Goal: Navigation & Orientation: Find specific page/section

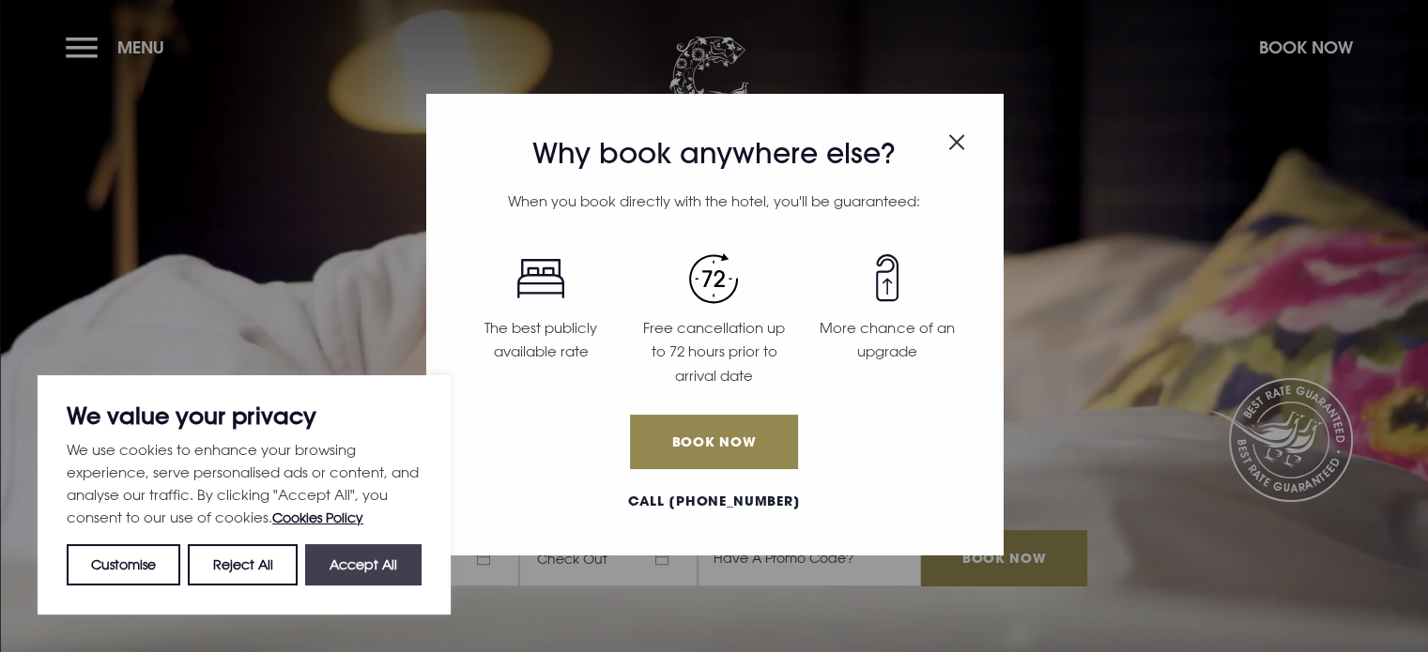
click at [342, 572] on button "Accept All" at bounding box center [363, 564] width 116 height 41
checkbox input "true"
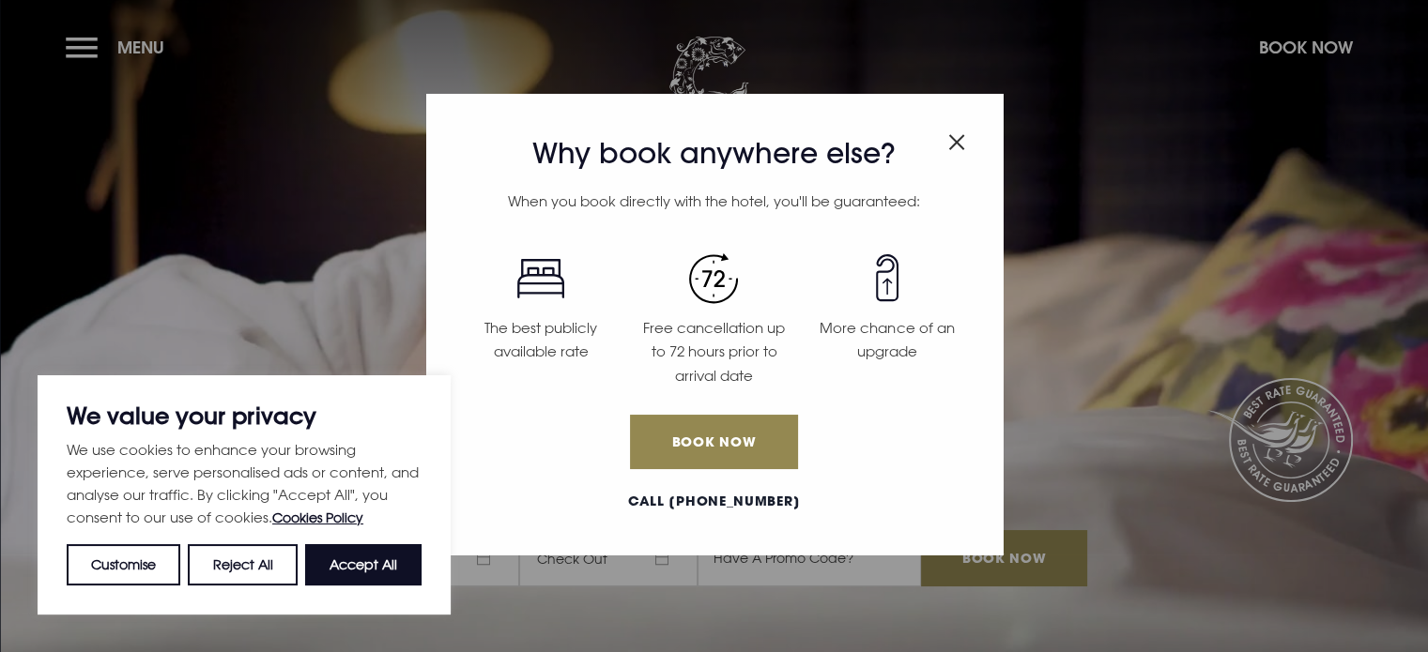
checkbox input "true"
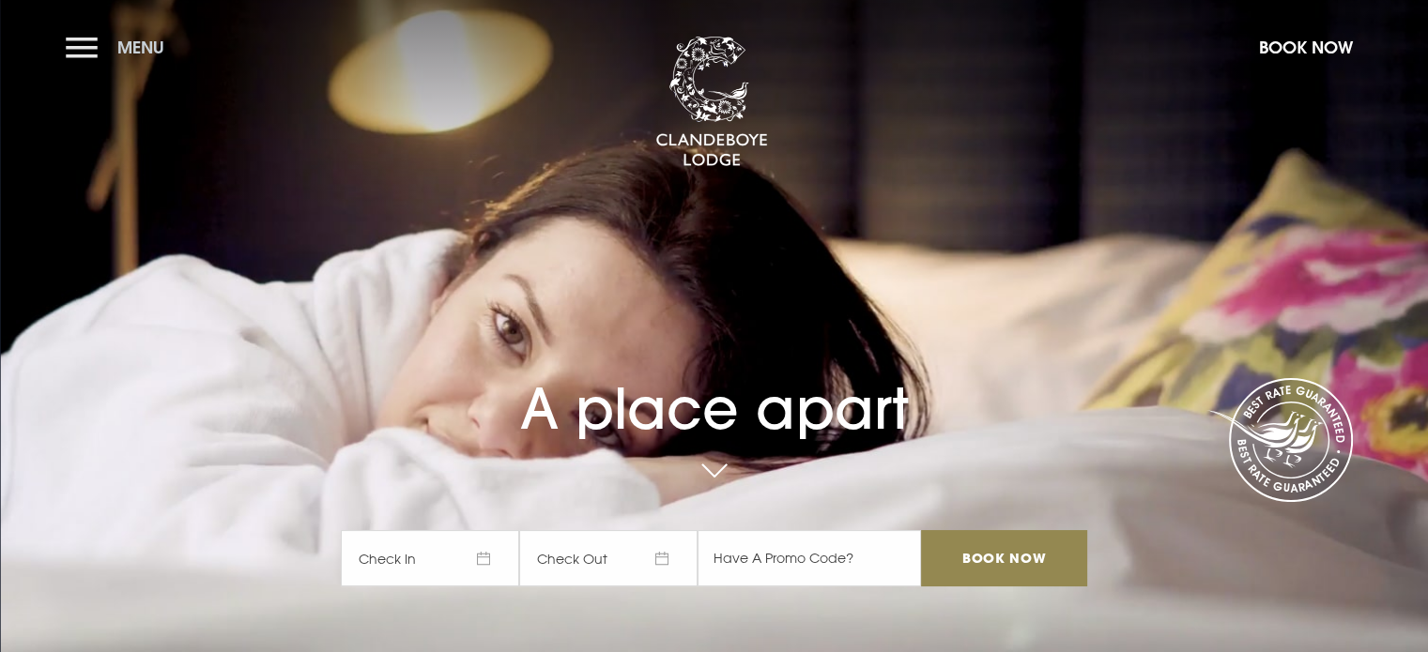
click at [90, 45] on button "Menu" at bounding box center [120, 47] width 108 height 40
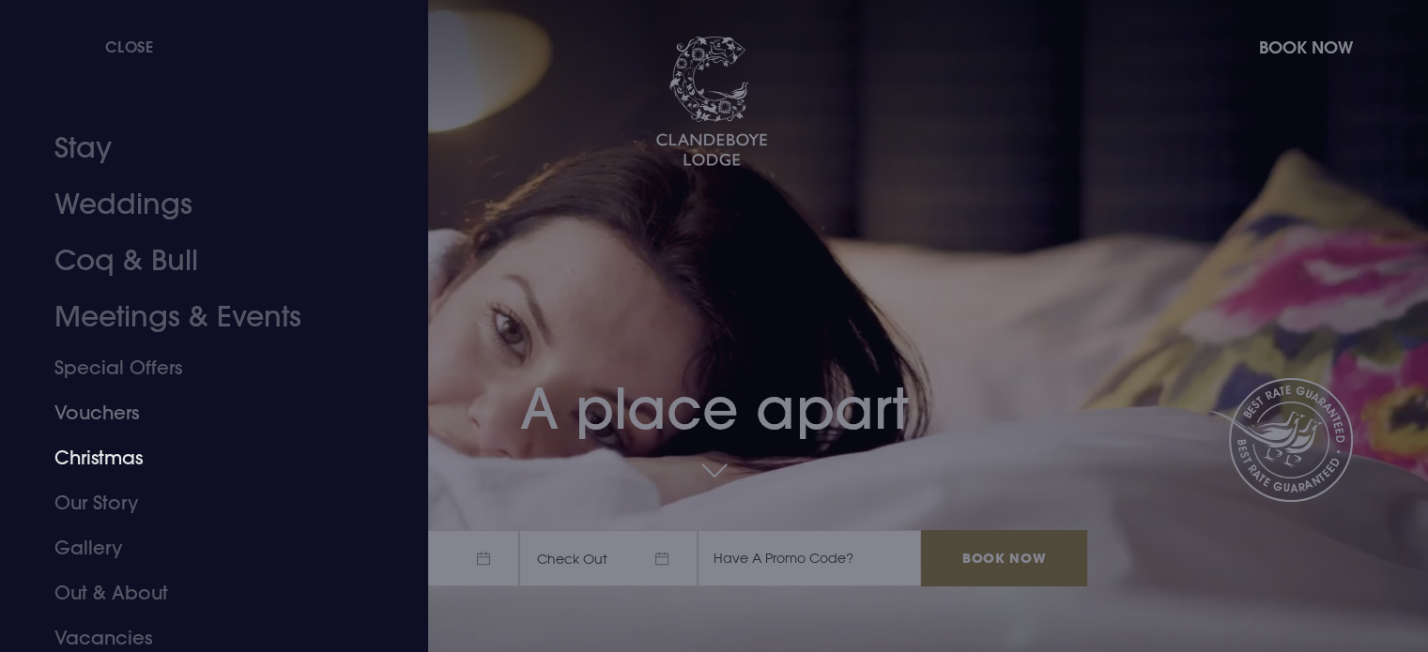
scroll to position [53, 0]
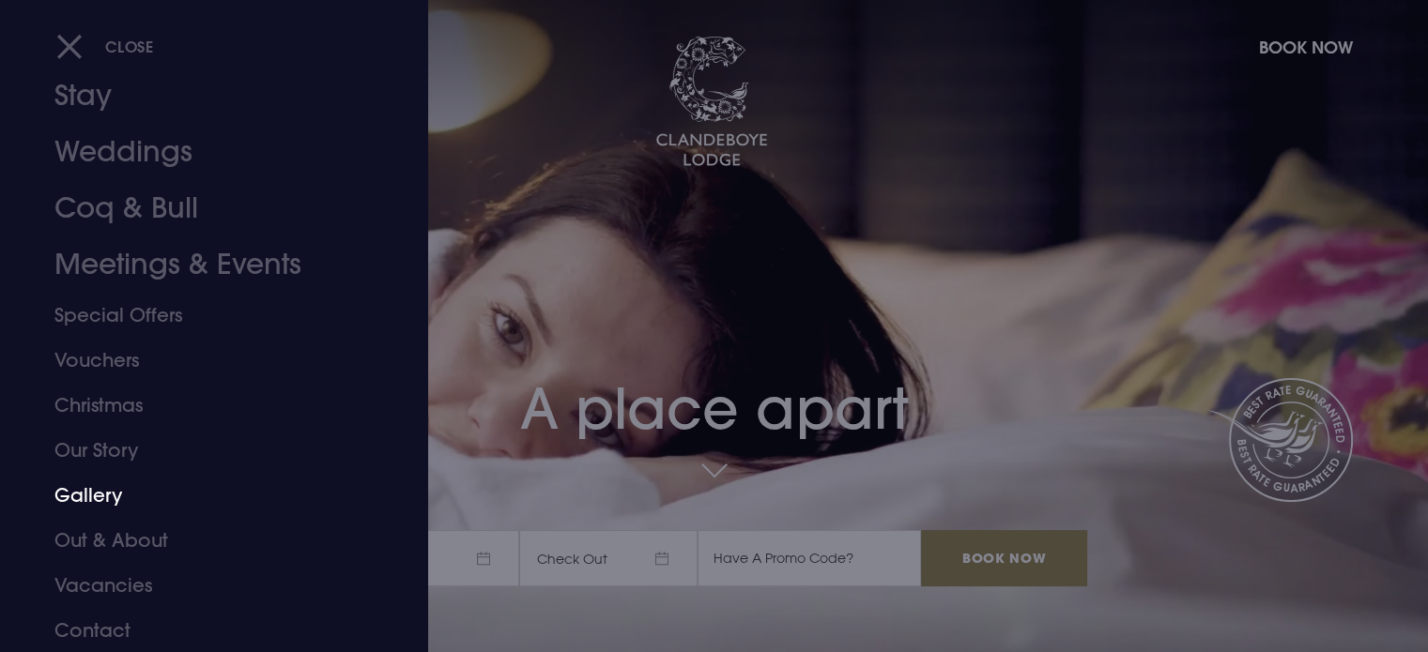
click at [71, 492] on link "Gallery" at bounding box center [202, 495] width 297 height 45
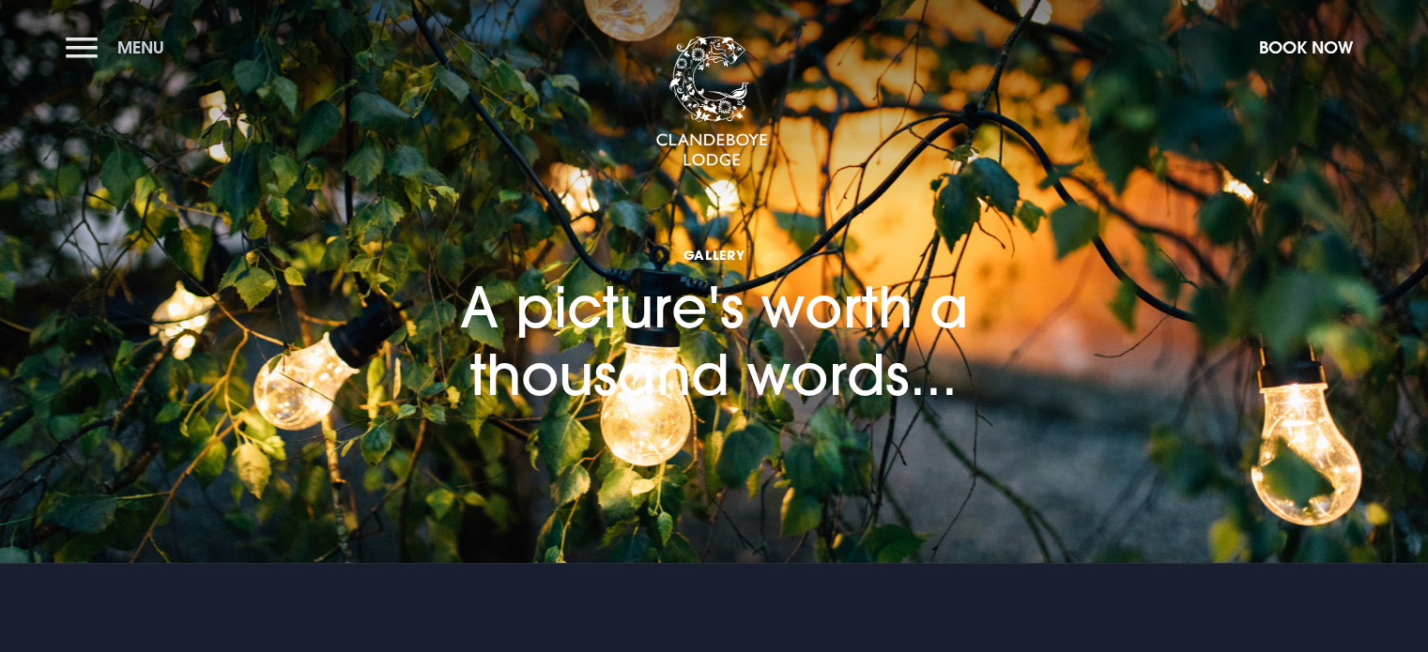
click at [86, 43] on button "Menu" at bounding box center [120, 47] width 108 height 40
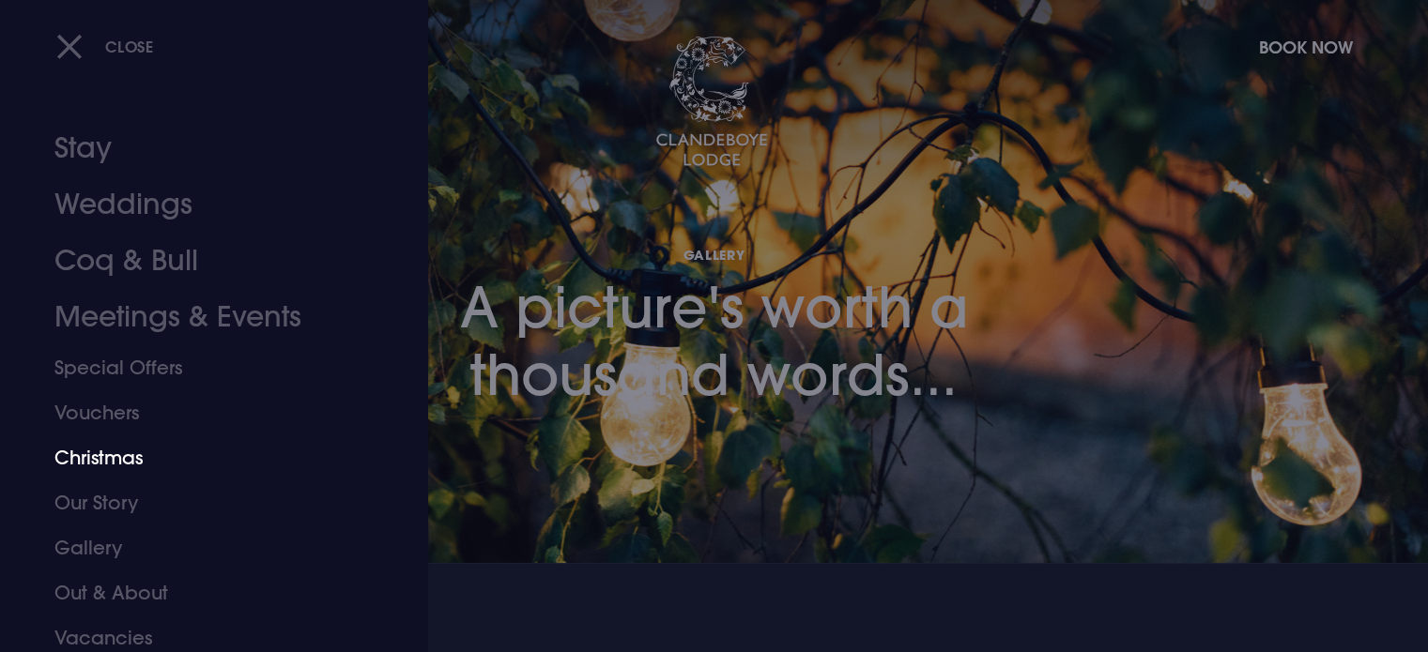
scroll to position [53, 0]
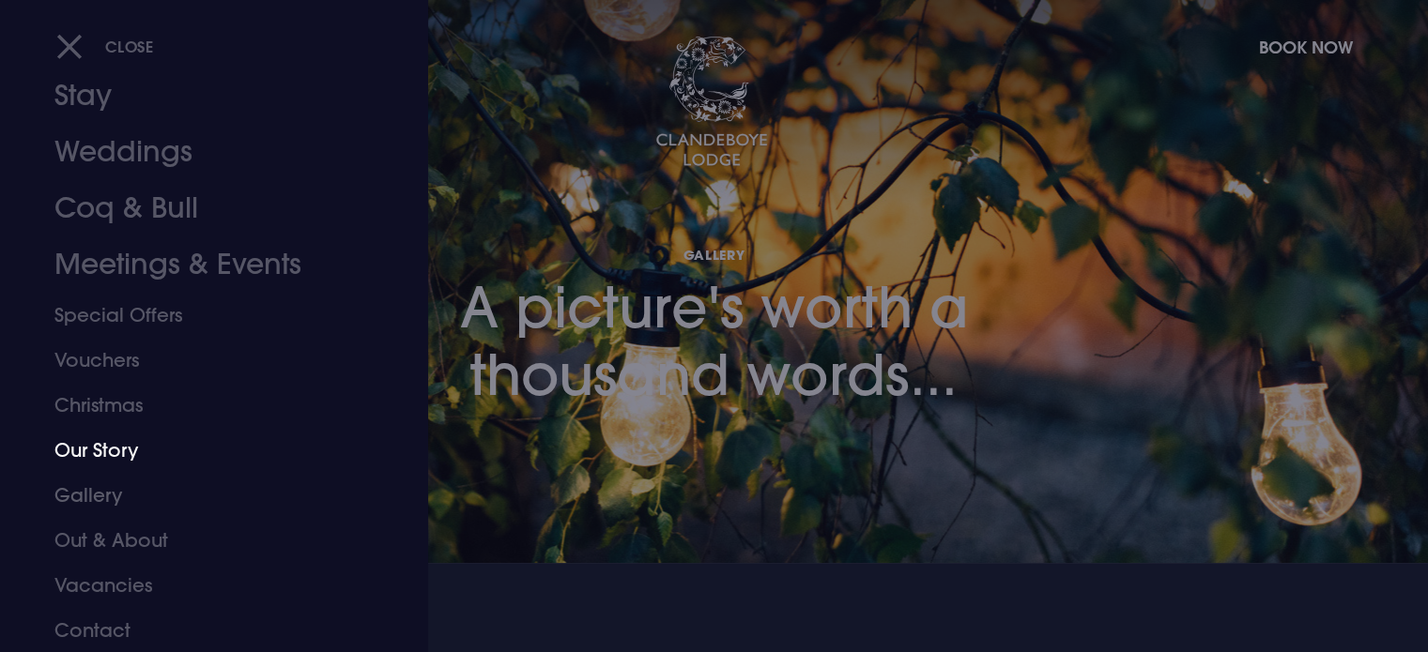
click at [115, 453] on link "Our Story" at bounding box center [202, 450] width 297 height 45
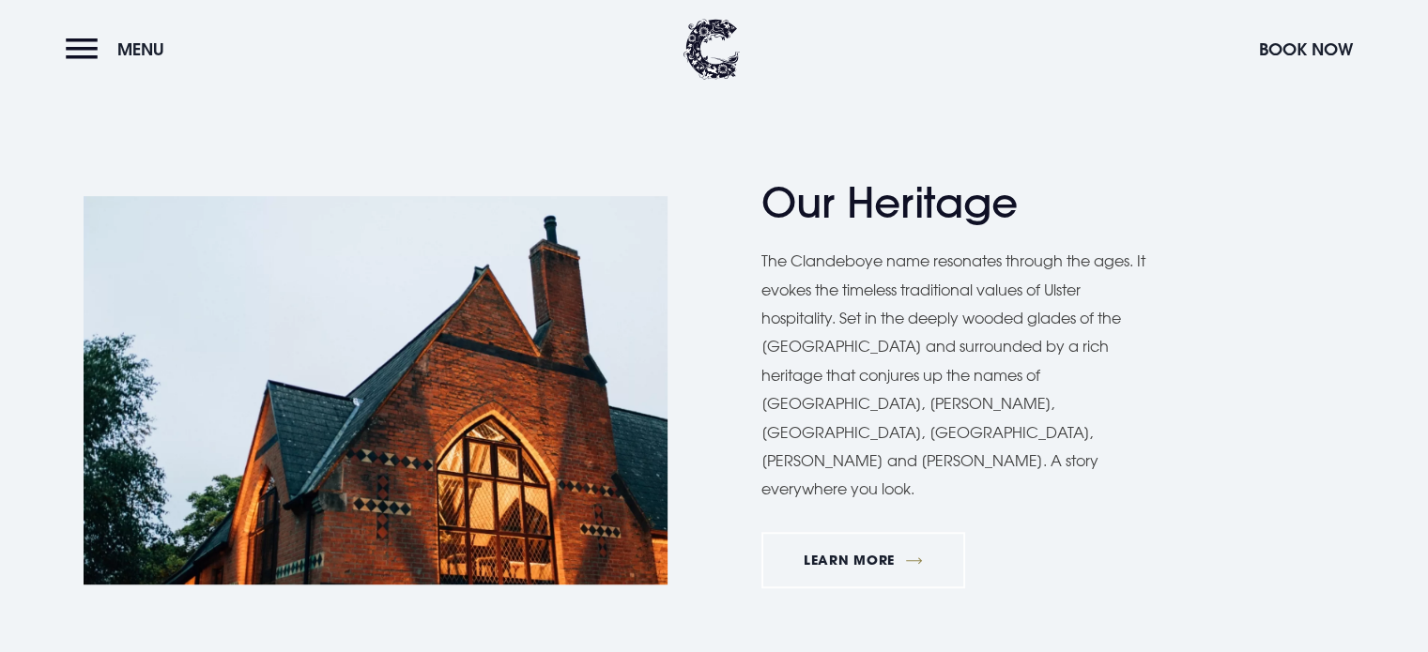
scroll to position [1127, 0]
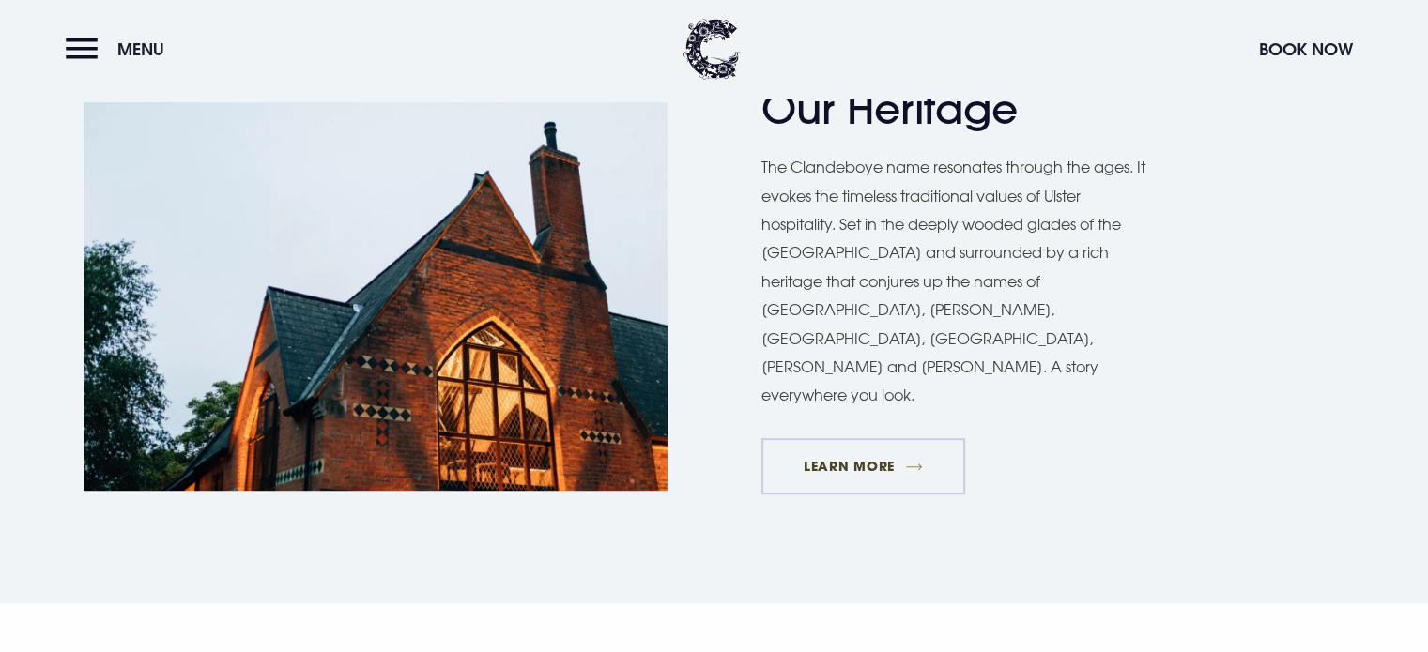
click at [883, 438] on link "Learn More" at bounding box center [863, 466] width 205 height 56
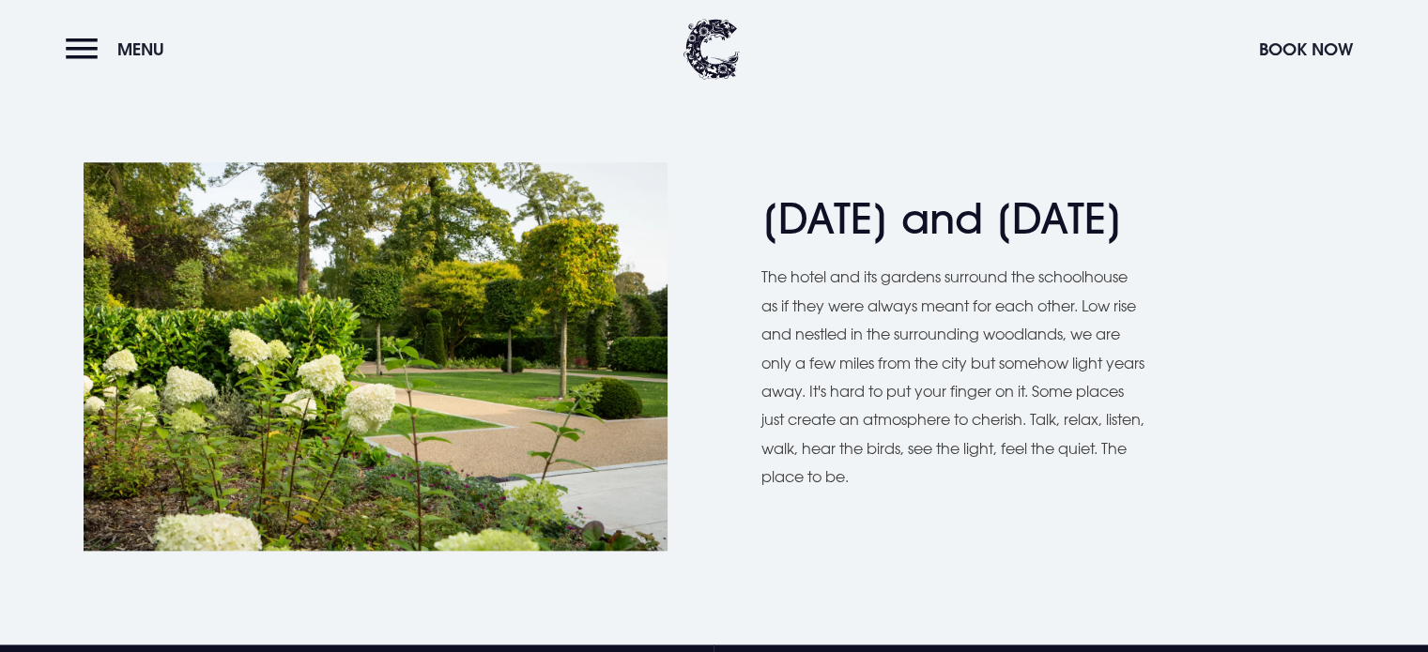
scroll to position [1596, 0]
